Goal: Use online tool/utility: Utilize a website feature to perform a specific function

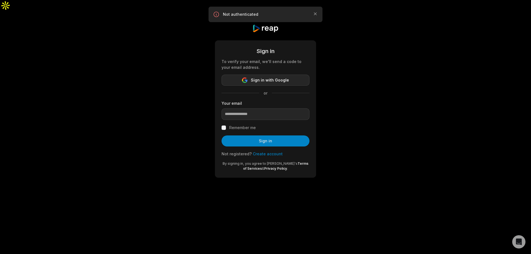
click at [284, 77] on span "Sign in with Google" at bounding box center [270, 80] width 38 height 7
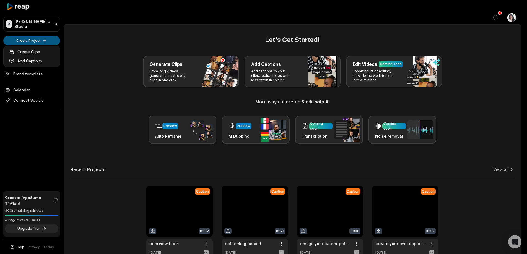
click at [40, 41] on html "GS Gertrude's Studio Create Project Home Projects Brand template Calendar Conne…" at bounding box center [263, 127] width 527 height 254
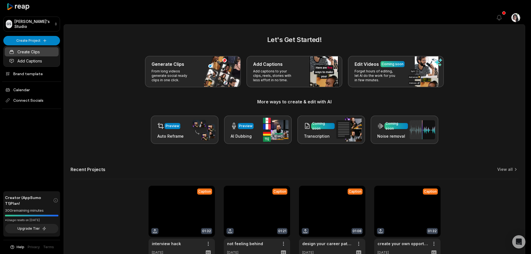
click at [33, 54] on link "Create Clips" at bounding box center [32, 51] width 54 height 9
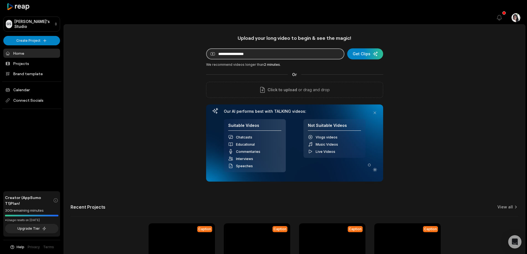
paste input "**********"
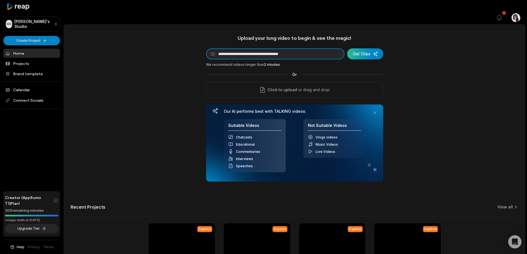
type input "**********"
click at [368, 48] on div "submit" at bounding box center [365, 53] width 36 height 11
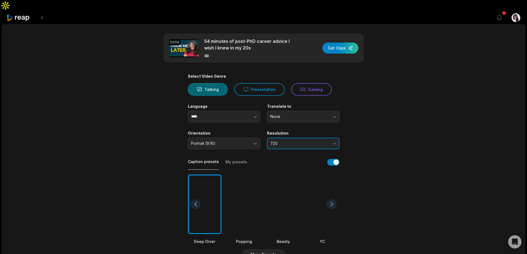
click at [325, 141] on span "720" at bounding box center [299, 143] width 58 height 5
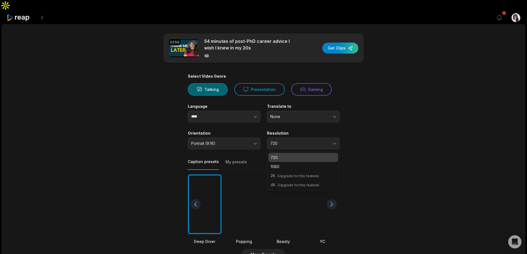
click at [323, 155] on p "720" at bounding box center [303, 158] width 65 height 6
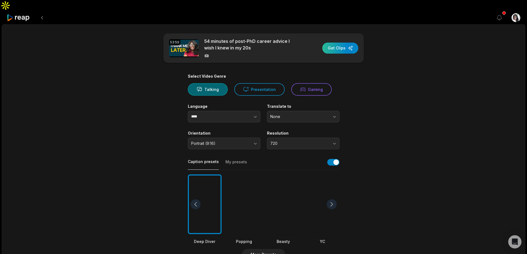
click at [337, 43] on div "button" at bounding box center [340, 48] width 36 height 11
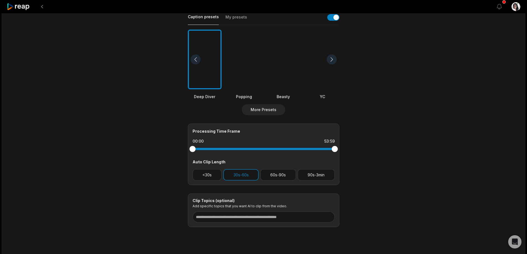
scroll to position [147, 0]
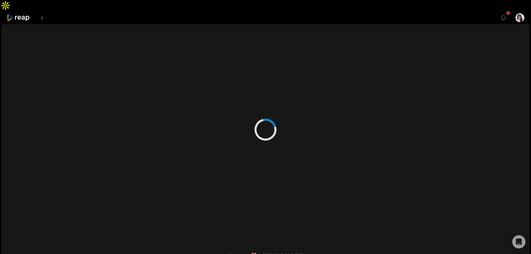
click at [246, 159] on div at bounding box center [266, 124] width 268 height 199
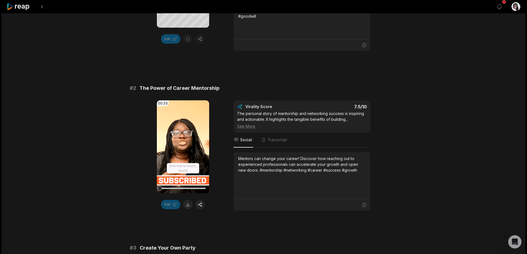
scroll to position [221, 0]
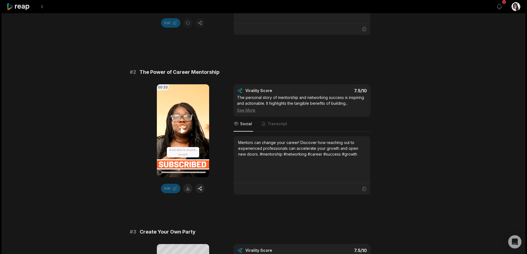
click at [186, 128] on icon at bounding box center [183, 131] width 7 height 7
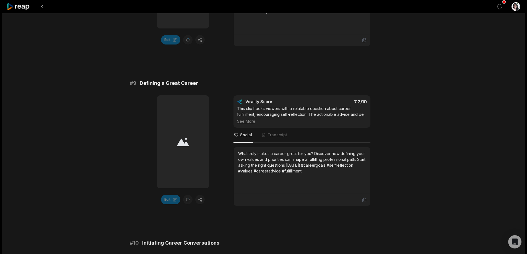
scroll to position [1491, 0]
